Goal: Contribute content

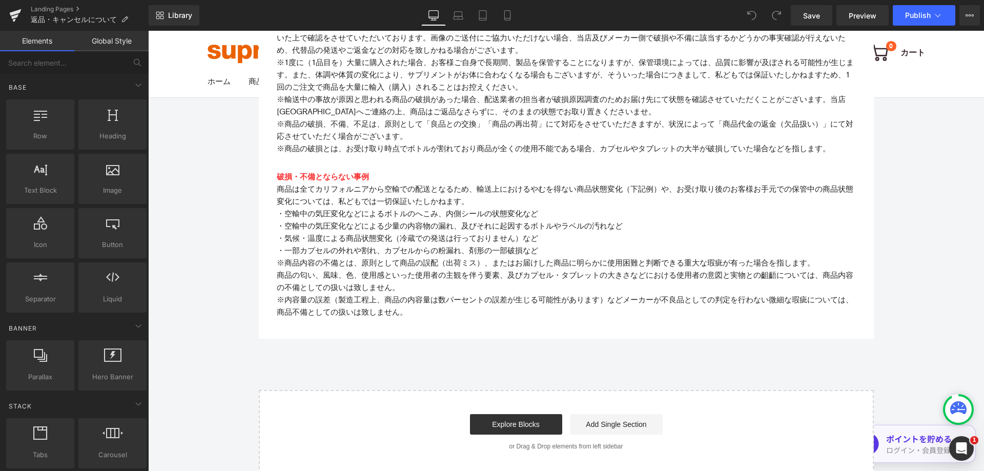
scroll to position [974, 0]
click at [69, 10] on link "Landing Pages" at bounding box center [90, 9] width 118 height 8
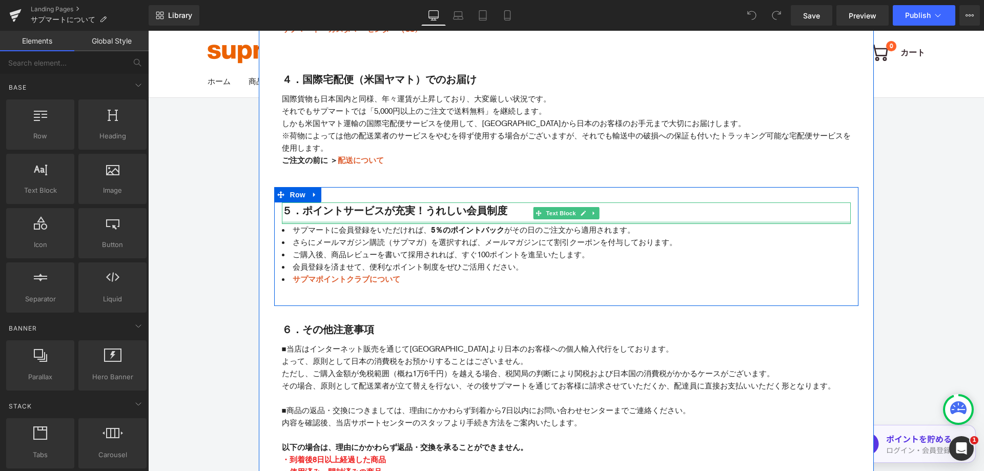
scroll to position [718, 0]
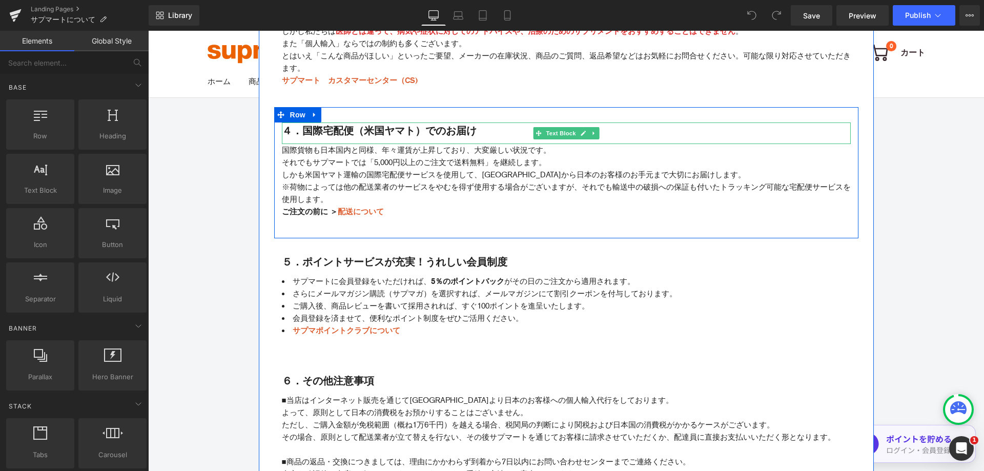
click at [410, 131] on span "４．国際宅配便（米国ヤマト）でのお届け" at bounding box center [379, 131] width 195 height 12
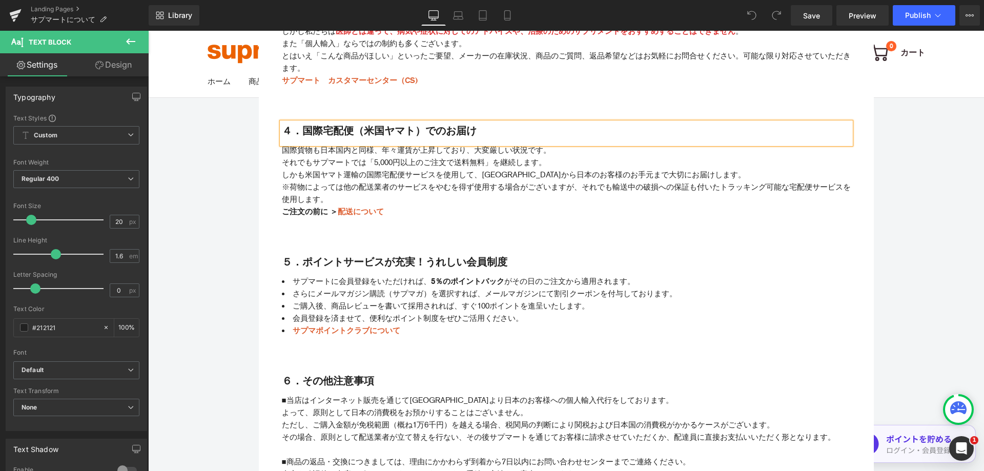
click at [411, 130] on span "４．国際宅配便（米国ヤマト）でのお届け" at bounding box center [379, 131] width 195 height 12
click at [367, 185] on p "※荷物によっては他の配送業者のサービスをやむを得ず使用する場合がございますが、それでも輸送中の破損への保証も付いたトラッキング可能な宅配便サービスを使用します。" at bounding box center [566, 193] width 569 height 25
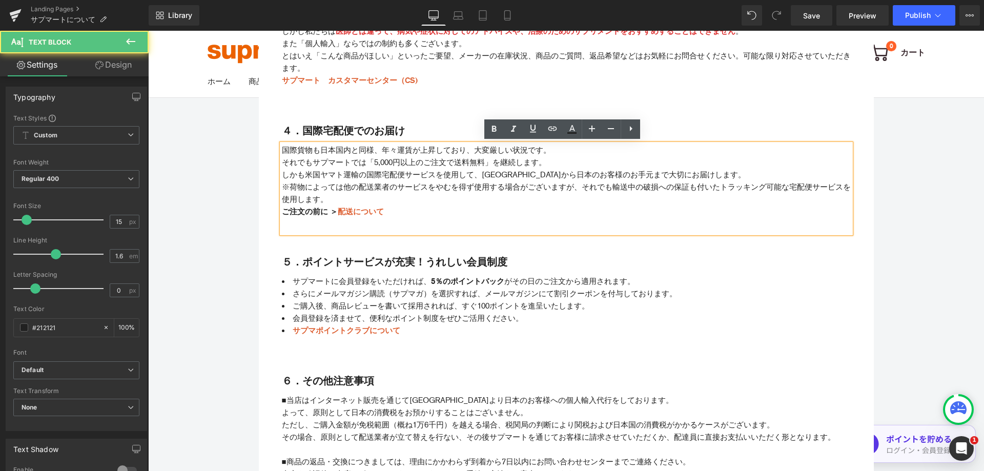
click at [339, 186] on p "※荷物によっては他の配送業者のサービスをやむを得ず使用する場合がございますが、それでも輸送中の破損への保証も付いたトラッキング可能な宅配便サービスを使用します。" at bounding box center [566, 193] width 569 height 25
click at [355, 173] on p "しかも米国ヤマト運輸の国際宅配便サービスを使用して、[GEOGRAPHIC_DATA]から日本のお客様のお手元まで大切にお届けします。" at bounding box center [566, 175] width 569 height 12
paste div
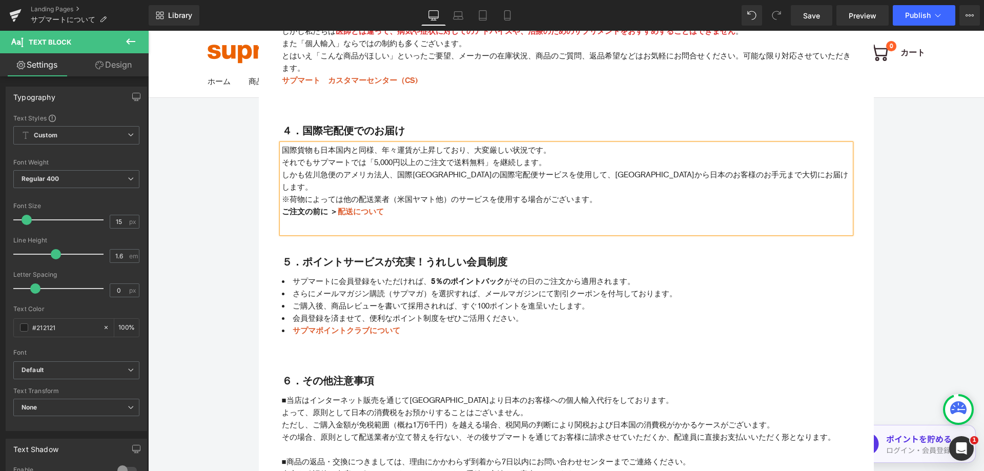
click at [392, 176] on p "しかも佐川急便のアメリカ法人、国際[GEOGRAPHIC_DATA]の国際宅配便サービスを使用して、[GEOGRAPHIC_DATA]から日本のお客様のお手元…" at bounding box center [566, 181] width 569 height 25
click at [484, 173] on p "しかも佐川急便のアメリカ法人、国際[GEOGRAPHIC_DATA]の国際宅配便サービスを使用して、[GEOGRAPHIC_DATA]から日本のお客様のお手元…" at bounding box center [566, 181] width 569 height 25
click at [446, 174] on p "しかも佐川急便のアメリカ法人、国際[GEOGRAPHIC_DATA]の国際宅配便サービスを使用して、[GEOGRAPHIC_DATA]から日本のお客様のお手元…" at bounding box center [566, 181] width 569 height 25
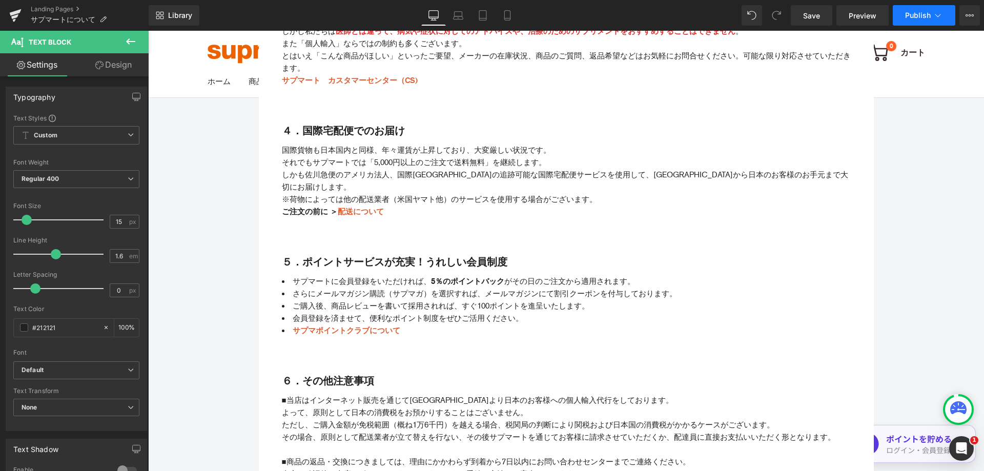
click at [909, 18] on span "Publish" at bounding box center [918, 15] width 26 height 8
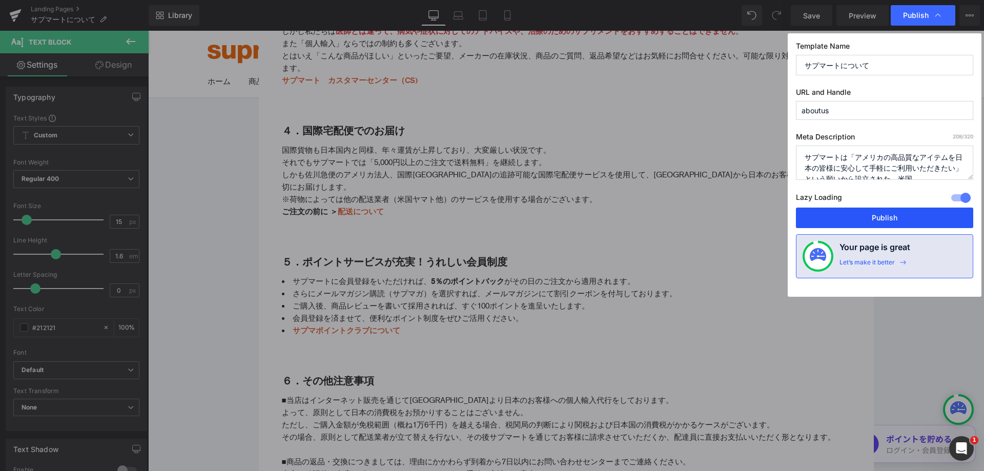
click at [890, 216] on button "Publish" at bounding box center [884, 218] width 177 height 21
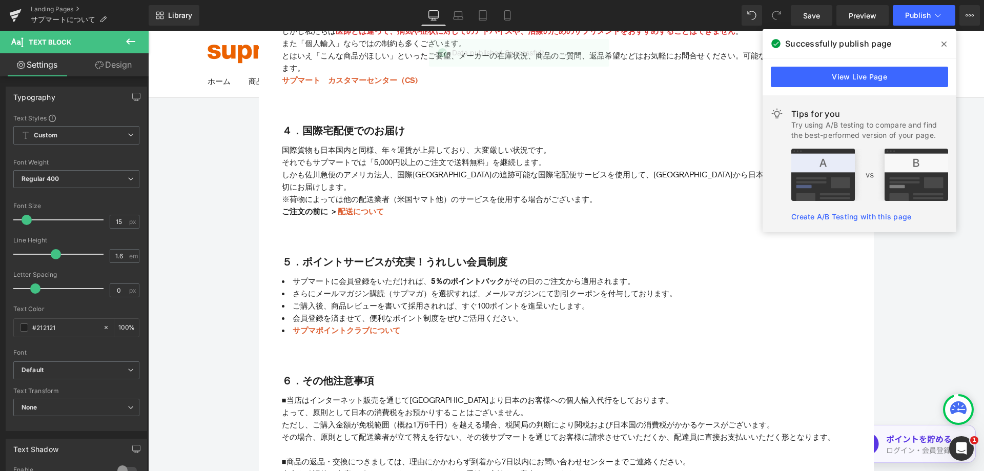
drag, startPoint x: 946, startPoint y: 40, endPoint x: 722, endPoint y: 4, distance: 227.0
click at [946, 40] on icon at bounding box center [944, 44] width 5 height 8
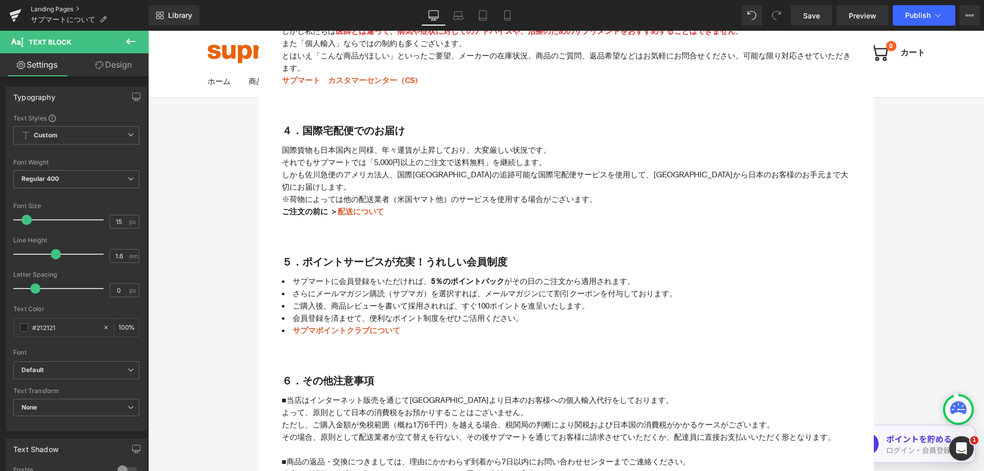
click at [52, 8] on link "Landing Pages" at bounding box center [90, 9] width 118 height 8
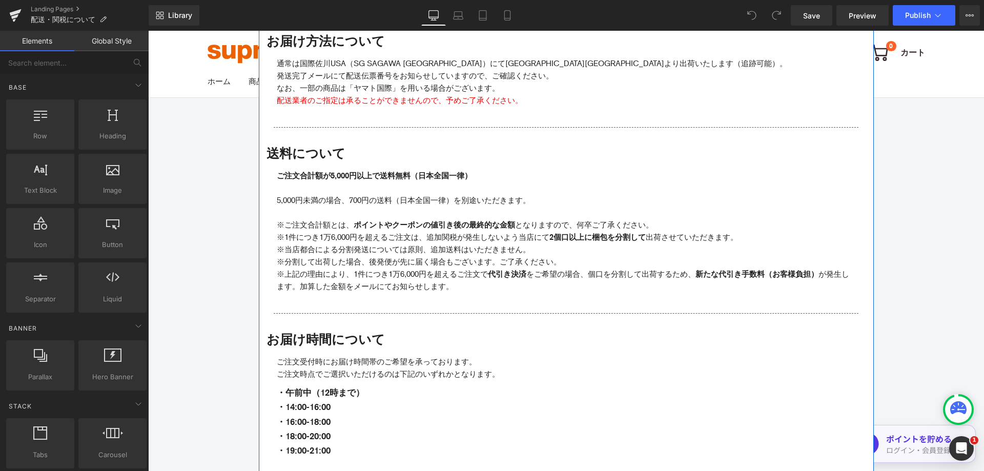
scroll to position [205, 0]
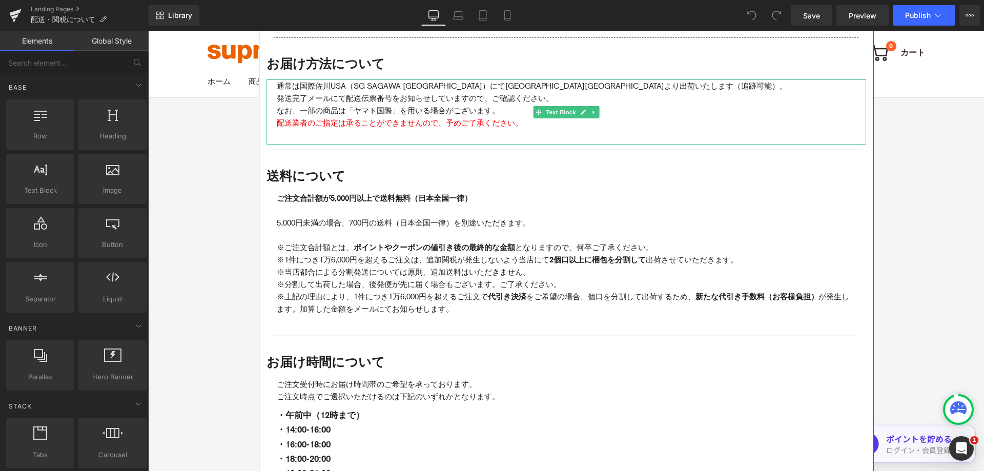
click at [349, 112] on span "なお、一部の商品は「ヤマト国際」を用いる場合がございます。" at bounding box center [388, 110] width 223 height 9
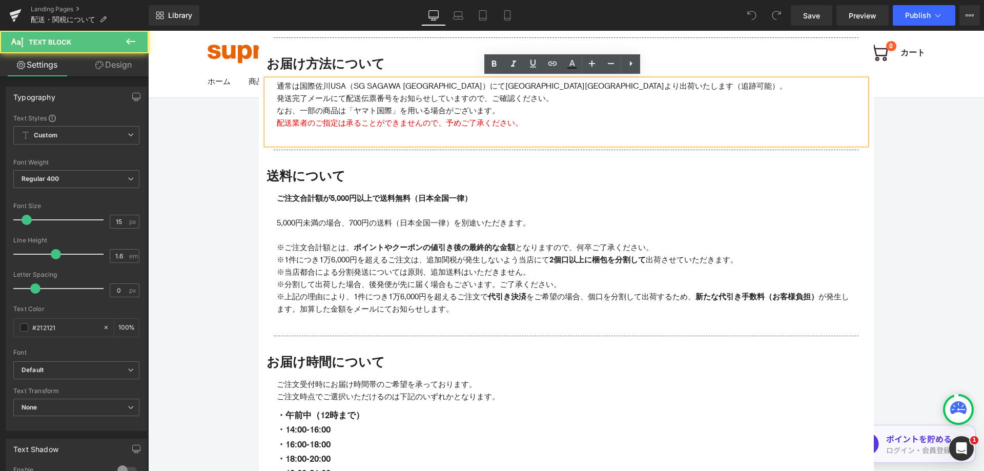
click at [350, 111] on span "なお、一部の商品は「ヤマト国際」を用いる場合がございます。" at bounding box center [388, 110] width 223 height 9
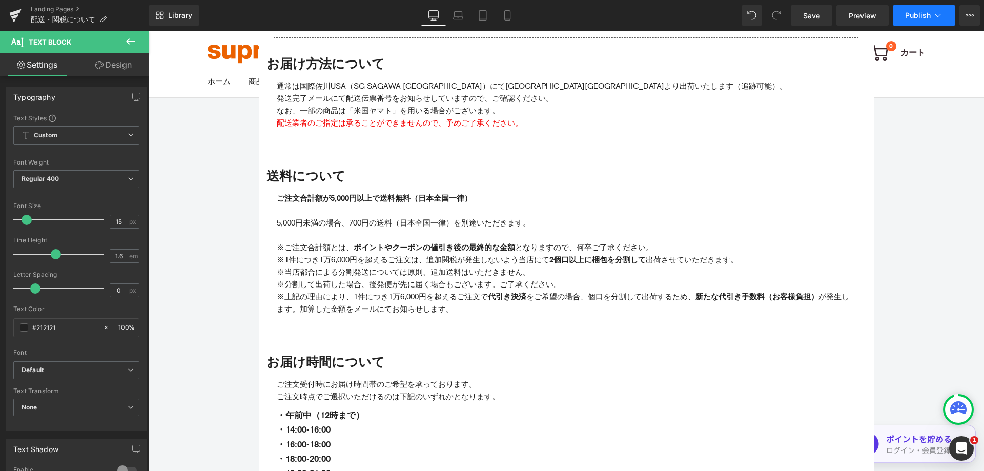
click at [919, 14] on span "Publish" at bounding box center [918, 15] width 26 height 8
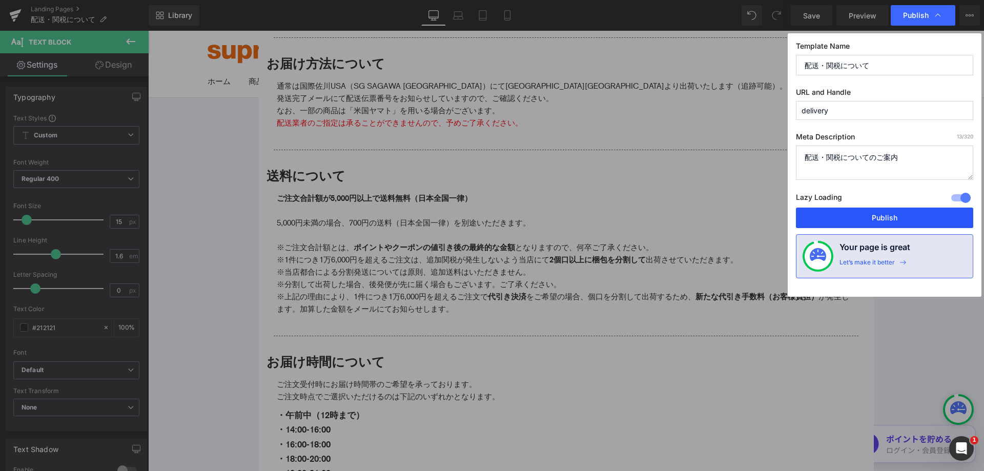
click at [850, 218] on button "Publish" at bounding box center [884, 218] width 177 height 21
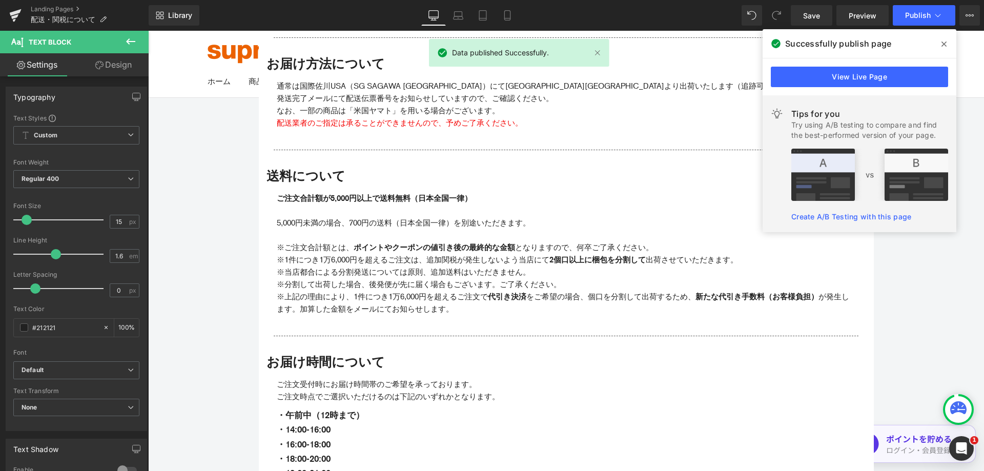
click at [945, 42] on icon at bounding box center [944, 44] width 5 height 8
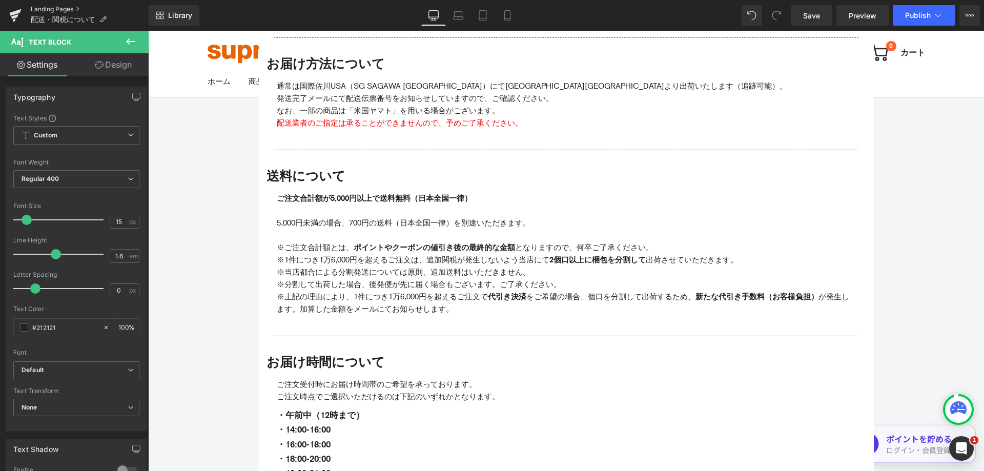
click at [32, 8] on link "Landing Pages" at bounding box center [90, 9] width 118 height 8
